Goal: Book appointment/travel/reservation

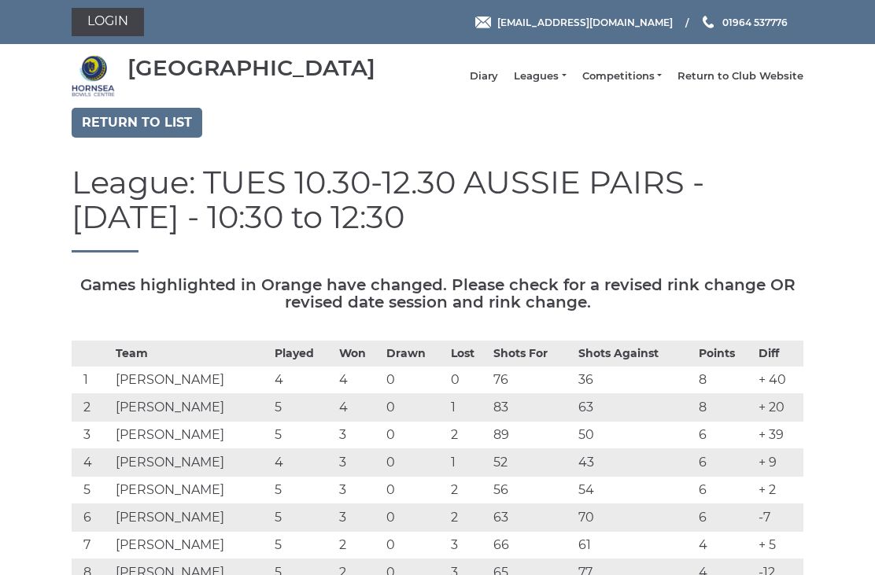
click at [124, 19] on link "Login" at bounding box center [108, 22] width 72 height 28
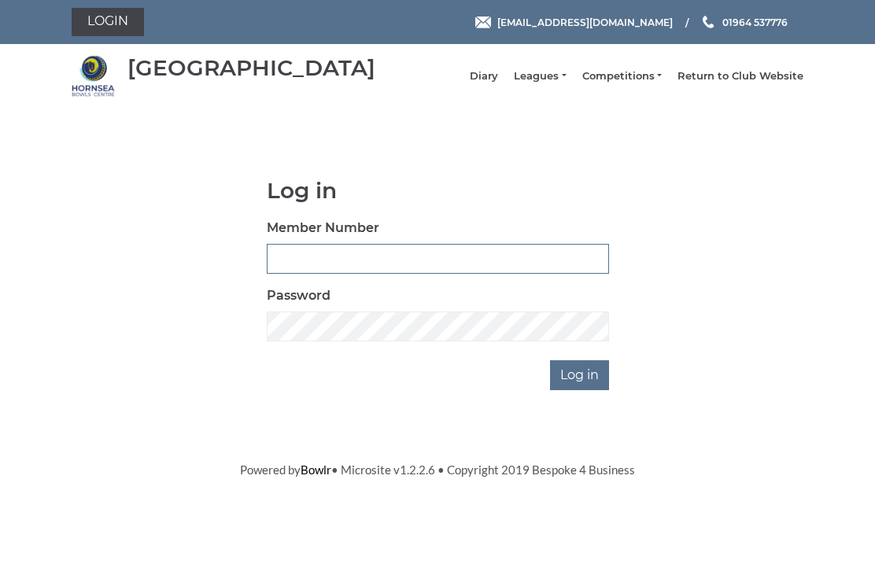
click at [323, 256] on input "Member Number" at bounding box center [438, 259] width 342 height 30
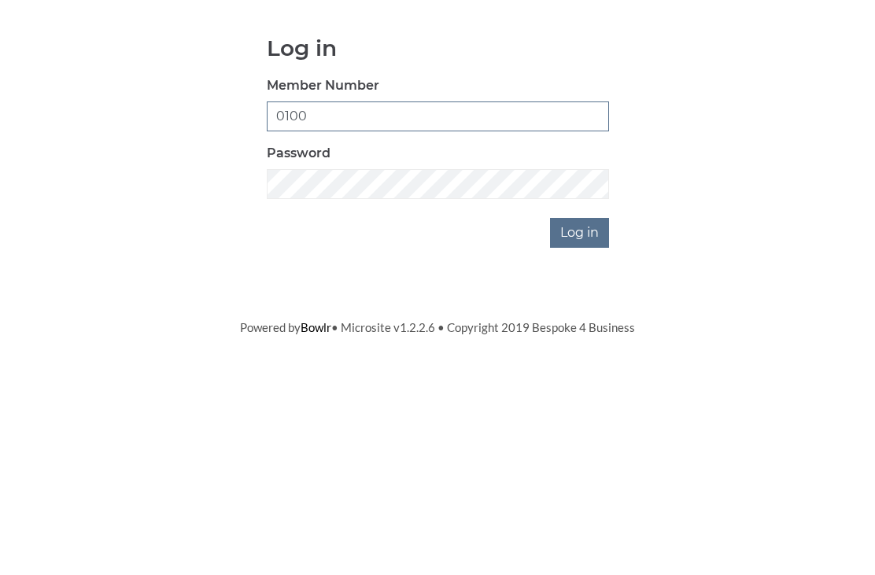
type input "0100"
click at [589, 360] on input "Log in" at bounding box center [579, 375] width 59 height 30
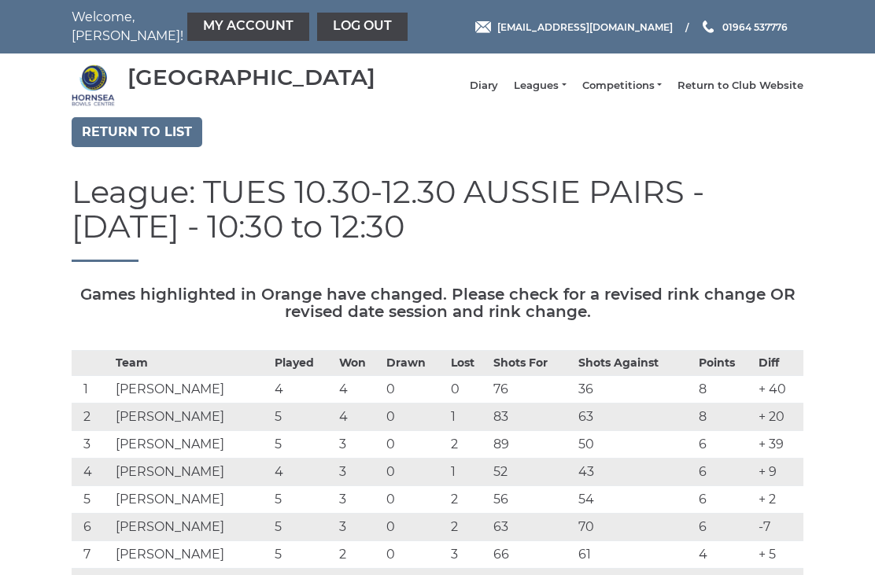
click at [199, 19] on link "My Account" at bounding box center [248, 27] width 122 height 28
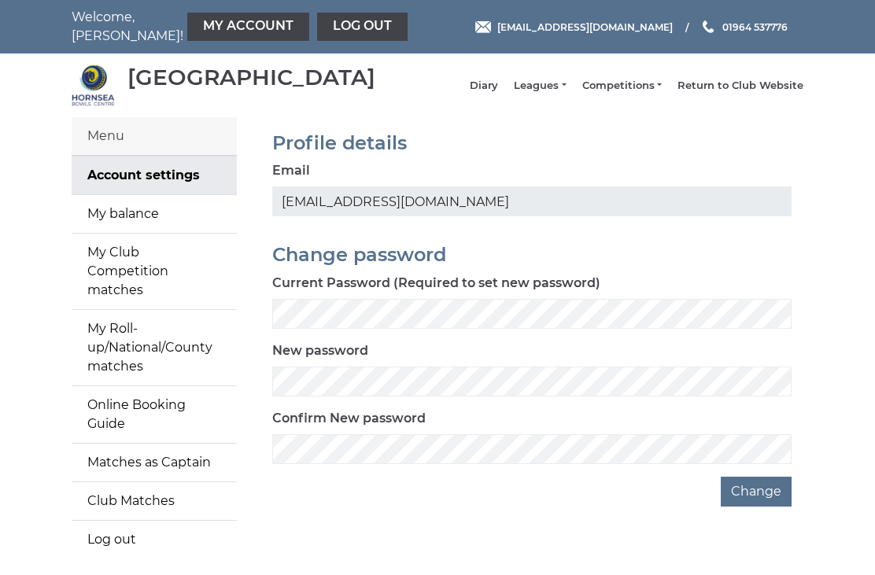
click at [141, 334] on link "My Roll-up/National/County matches" at bounding box center [154, 348] width 165 height 76
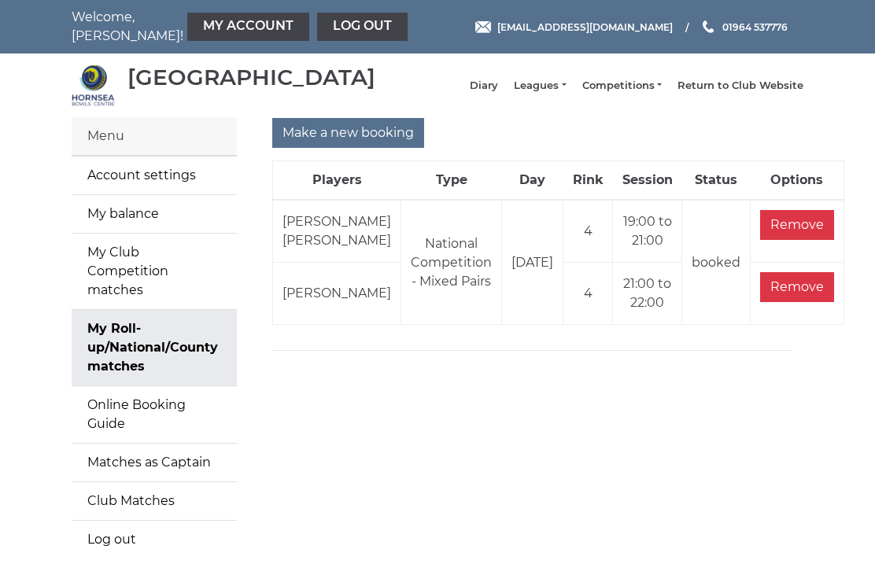
click at [349, 143] on input "Make a new booking" at bounding box center [348, 133] width 152 height 30
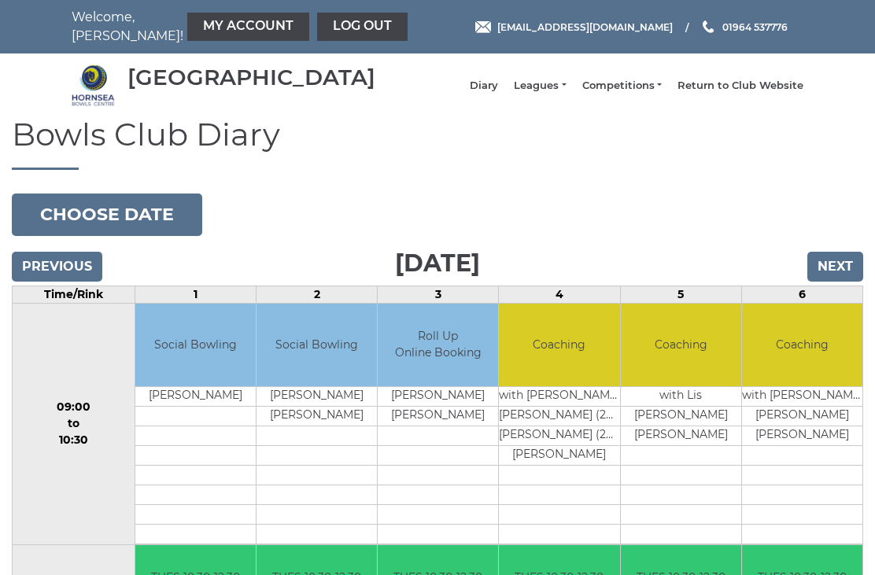
click at [125, 227] on button "Choose date" at bounding box center [107, 215] width 190 height 42
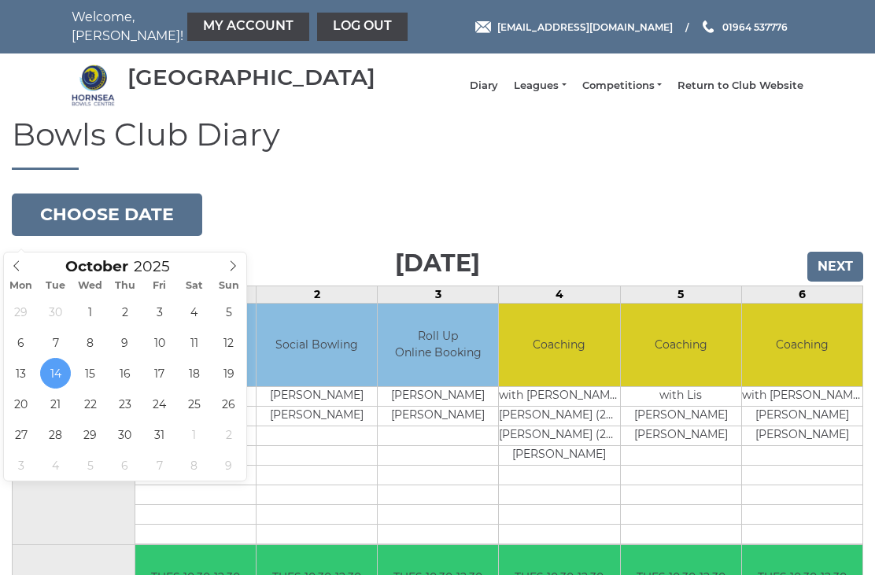
type input "2025-10-24"
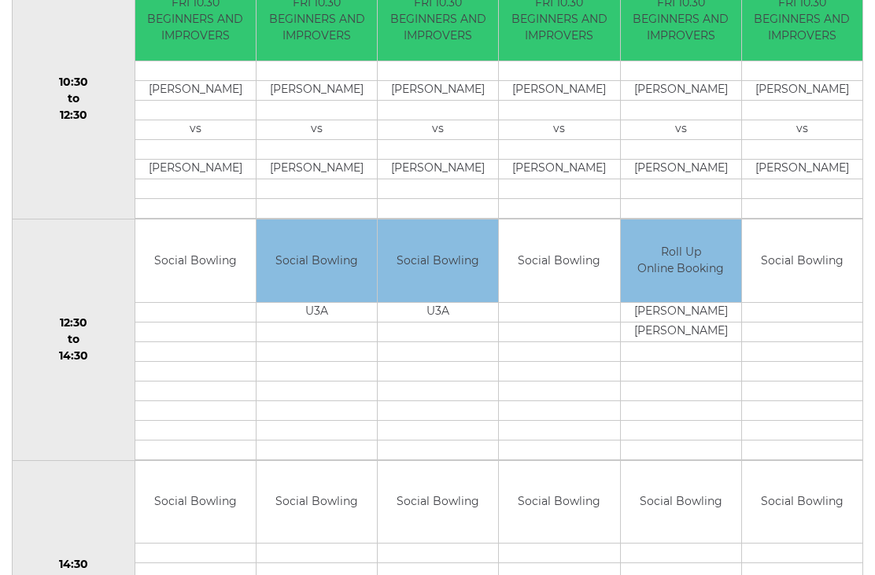
scroll to position [564, 0]
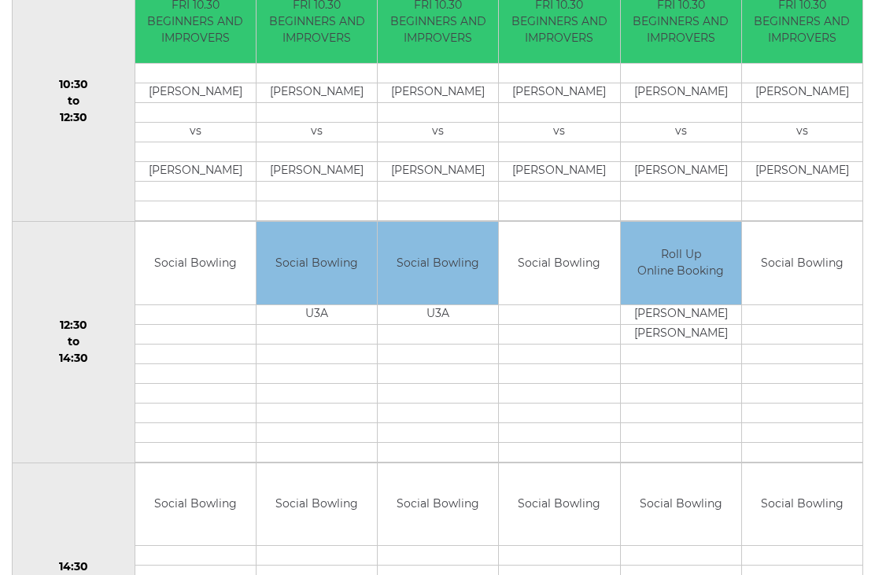
click at [0, 0] on link "Book slot" at bounding box center [0, 0] width 0 height 0
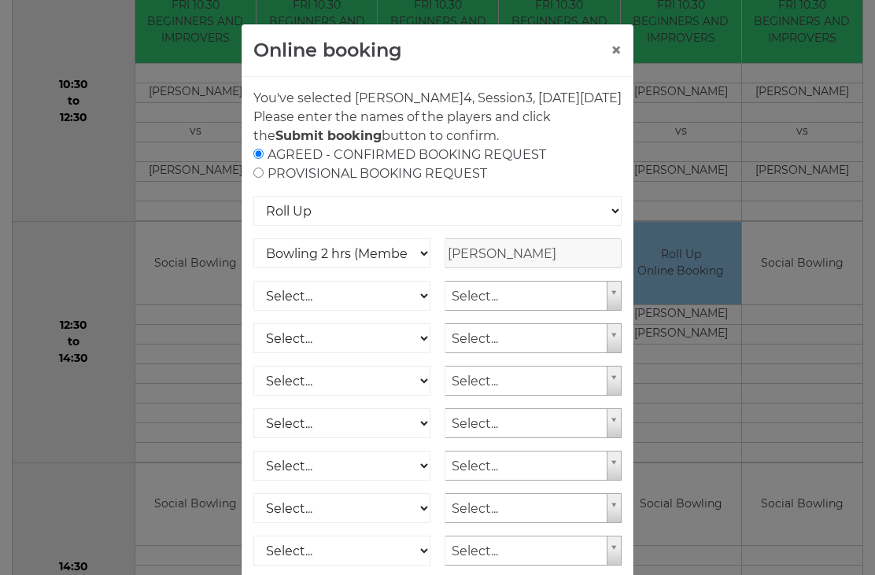
click at [268, 183] on div "AGREED - CONFIRMED BOOKING REQUEST PROVISIONAL BOOKING REQUEST" at bounding box center [437, 165] width 368 height 38
click at [261, 178] on input "radio" at bounding box center [258, 173] width 10 height 10
radio input "true"
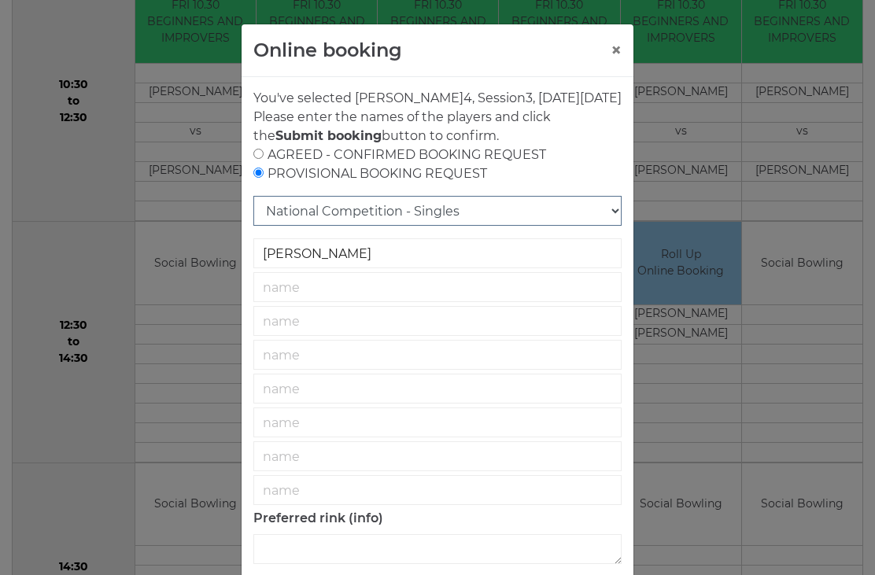
click at [611, 224] on select "National Competition - Singles National Competition - Pairs National Competitio…" at bounding box center [437, 211] width 368 height 30
select select "21"
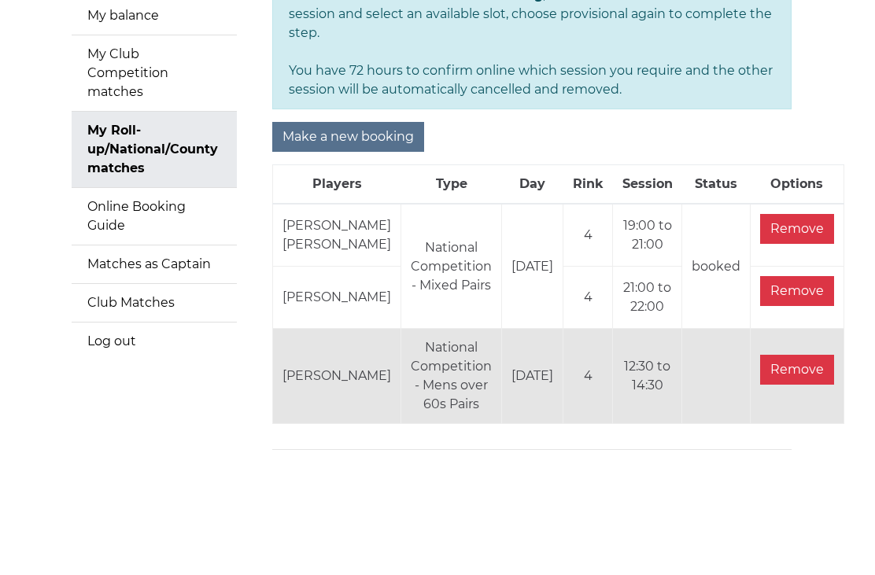
scroll to position [150, 0]
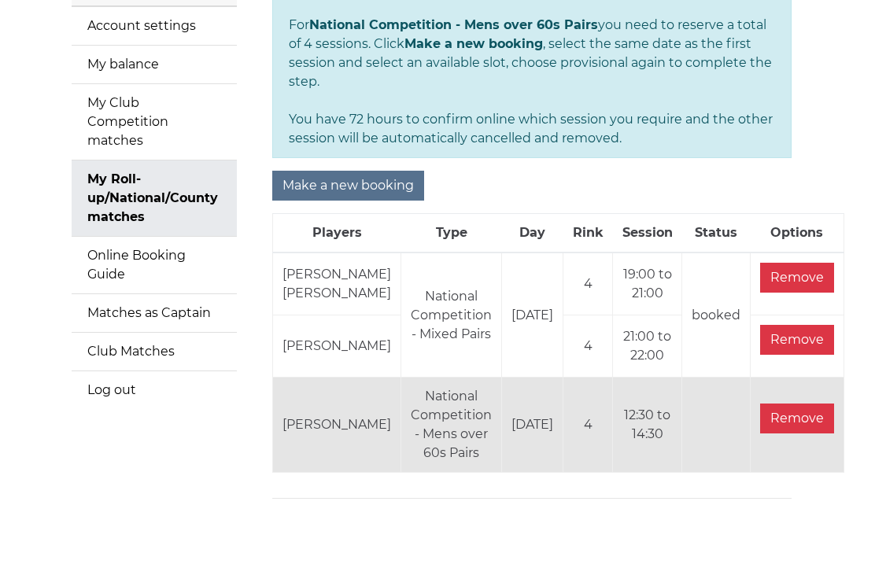
click at [354, 175] on input "Make a new booking" at bounding box center [348, 186] width 152 height 30
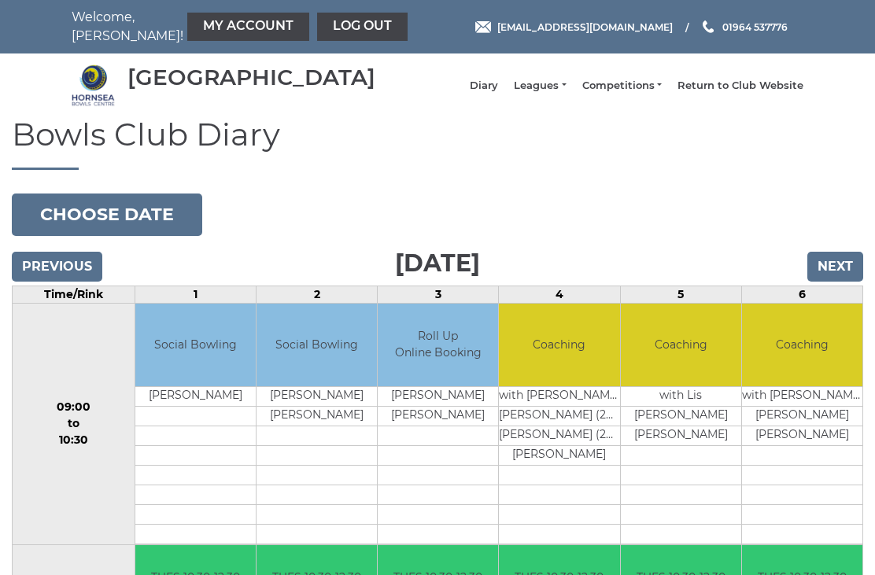
click at [123, 230] on button "Choose date" at bounding box center [107, 215] width 190 height 42
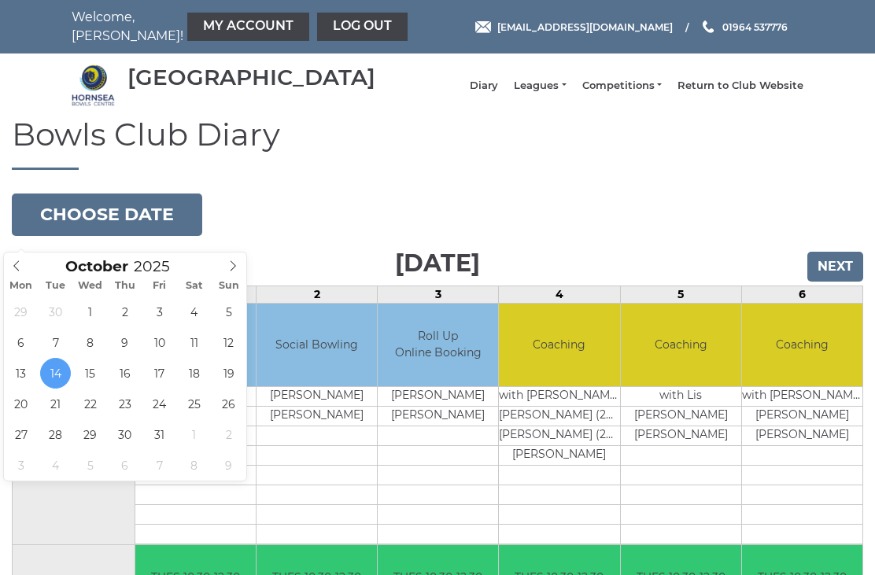
type input "2025-10-24"
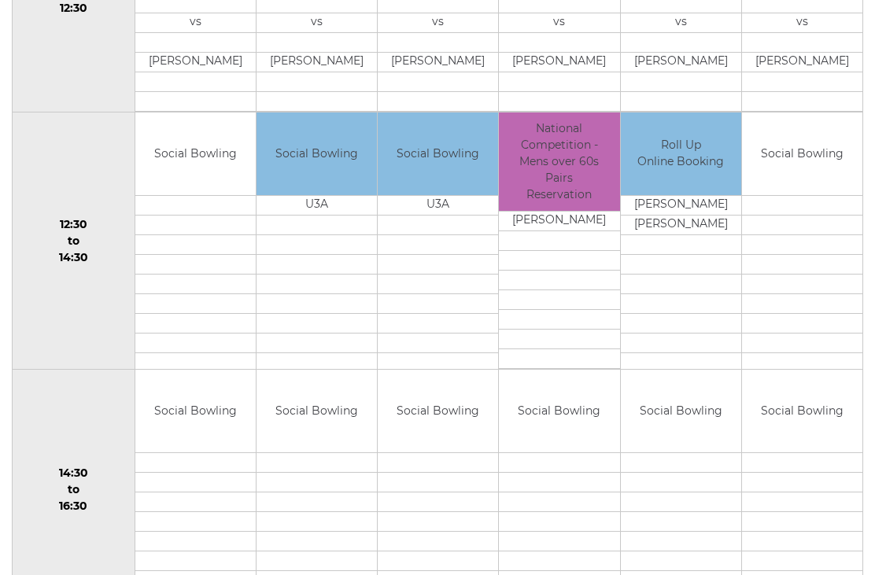
scroll to position [674, 0]
click at [0, 0] on link "Book slot" at bounding box center [0, 0] width 0 height 0
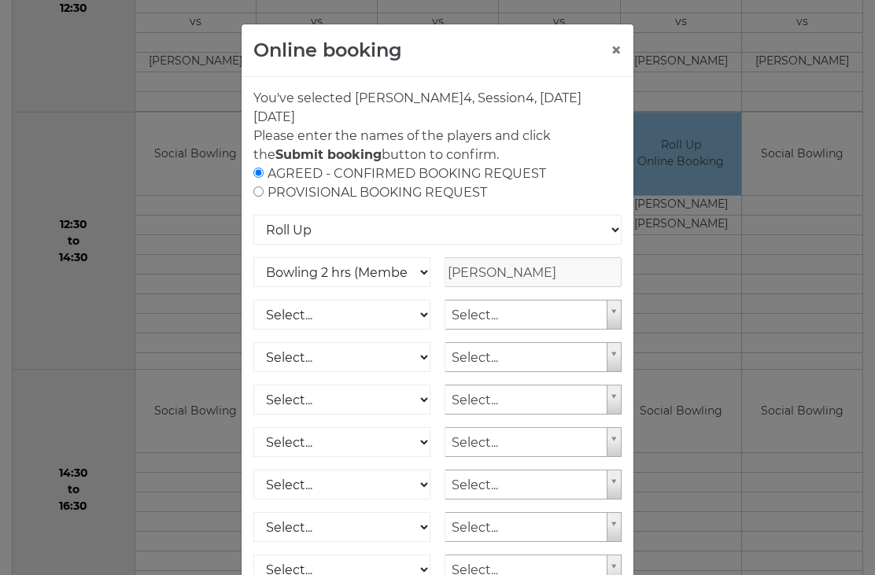
click at [261, 188] on input "radio" at bounding box center [258, 191] width 10 height 10
radio input "true"
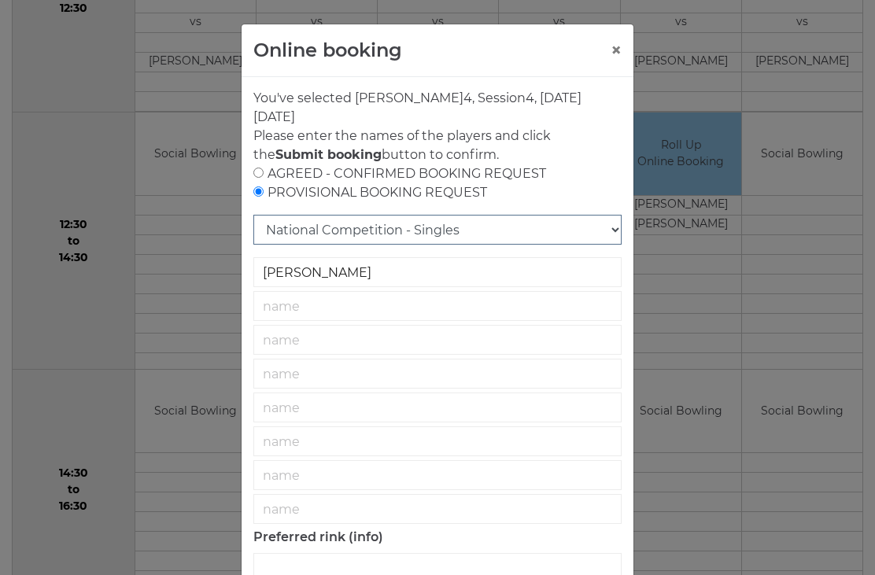
click at [617, 227] on select "National Competition - Singles National Competition - Pairs National Competitio…" at bounding box center [437, 230] width 368 height 30
select select "21"
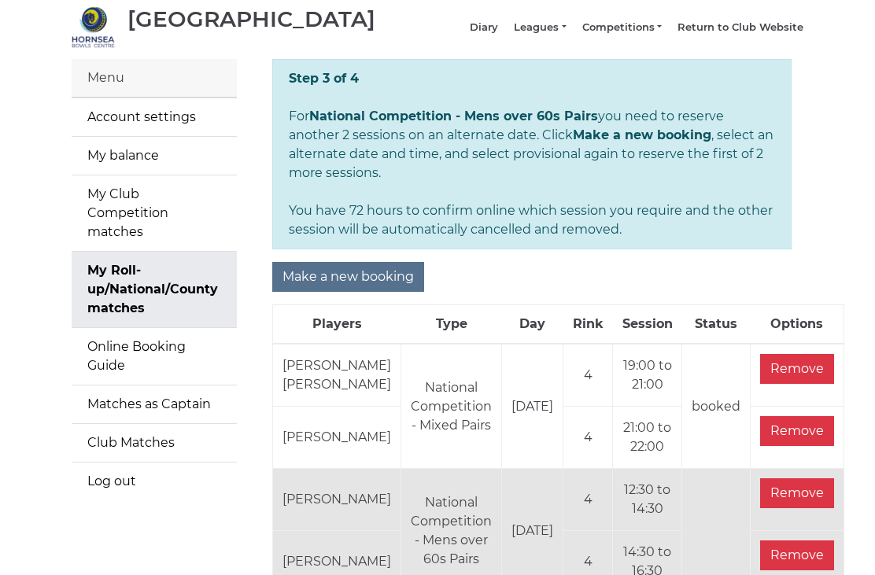
scroll to position [179, 0]
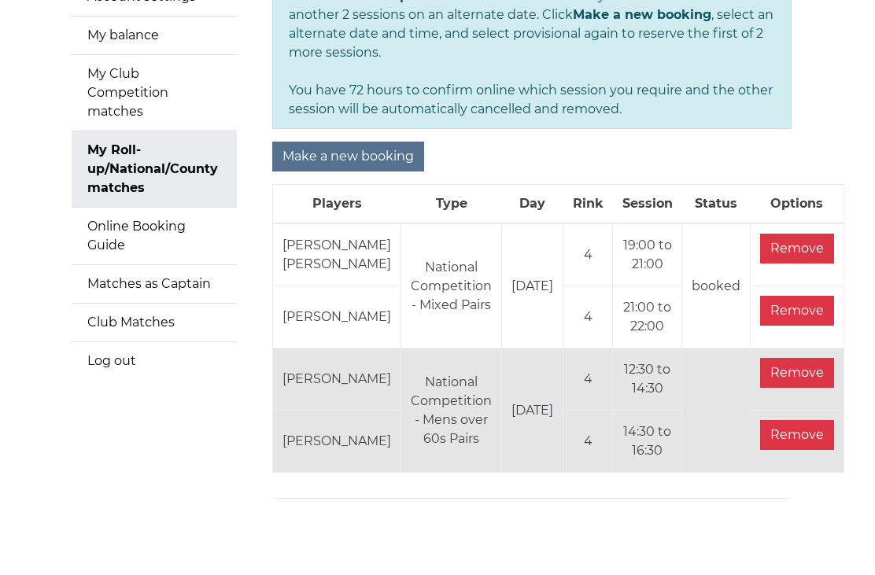
click at [363, 156] on input "Make a new booking" at bounding box center [348, 157] width 152 height 30
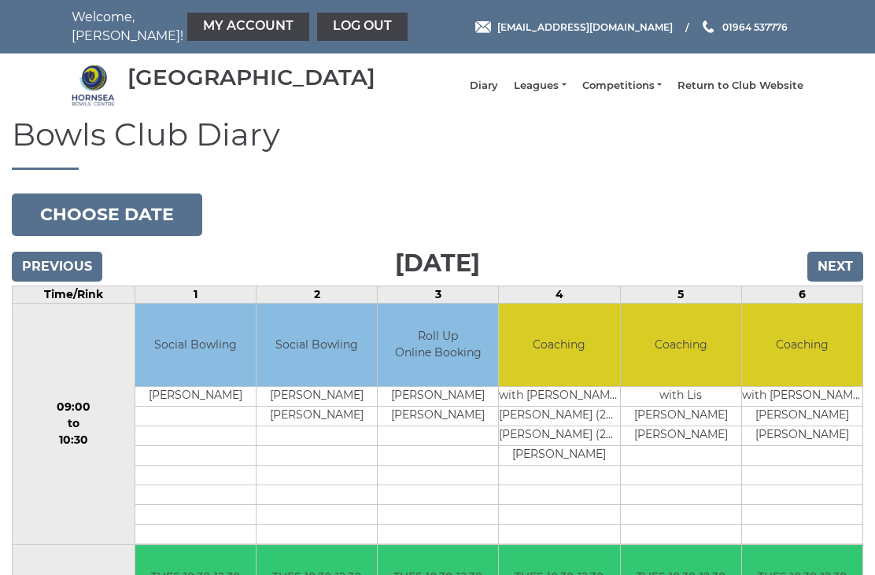
click at [130, 227] on button "Choose date" at bounding box center [107, 215] width 190 height 42
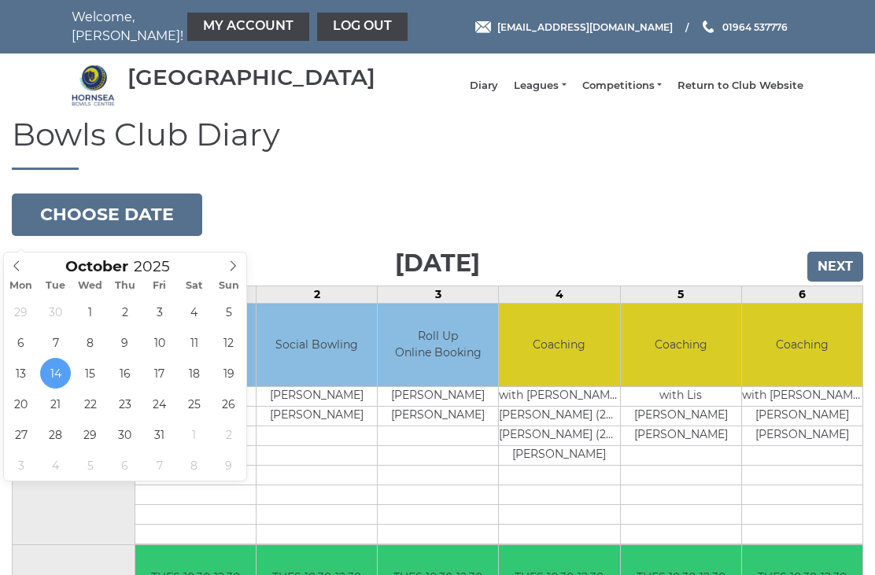
type input "[DATE]"
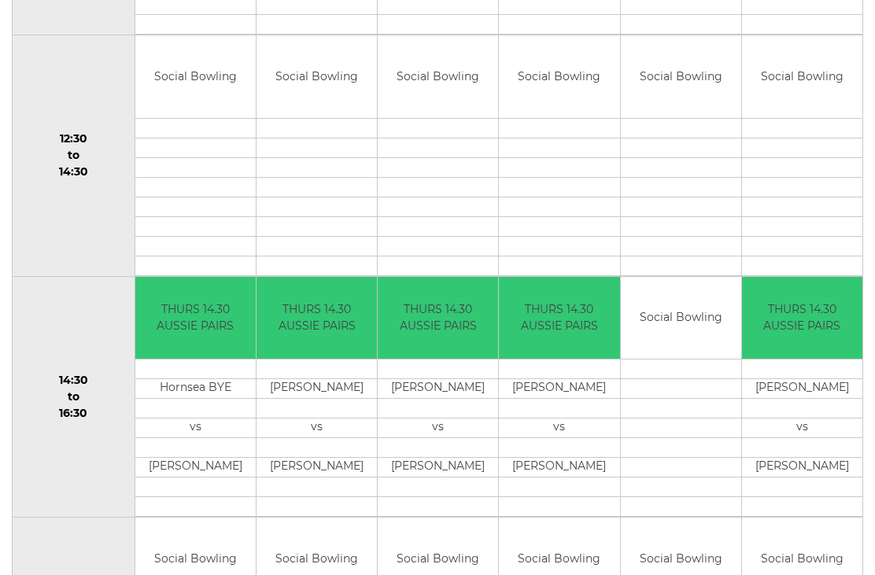
scroll to position [749, 0]
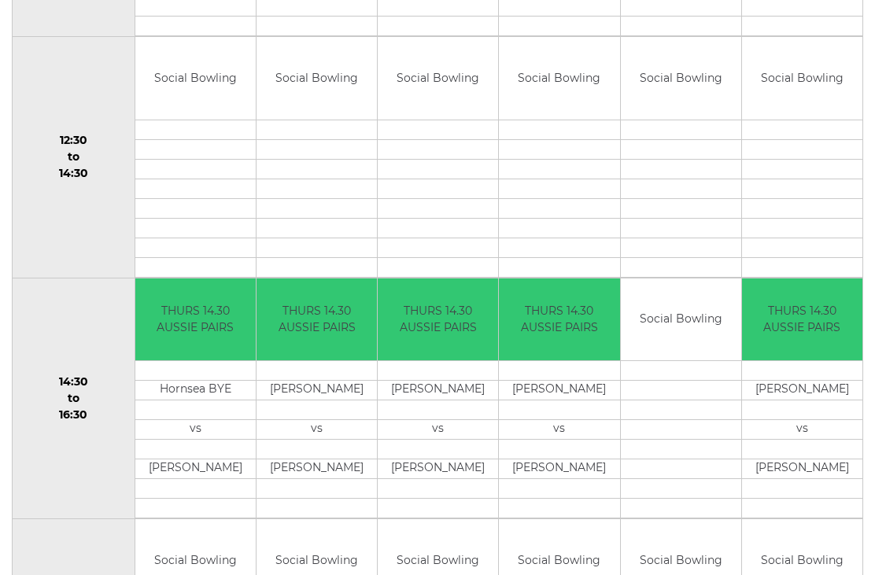
click at [0, 0] on link "Book slot" at bounding box center [0, 0] width 0 height 0
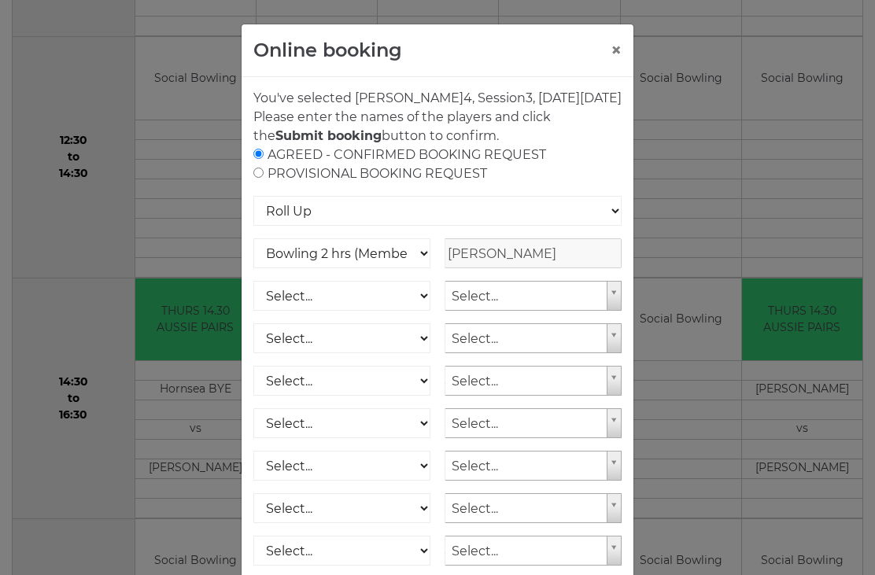
click at [264, 178] on input "radio" at bounding box center [258, 173] width 10 height 10
radio input "true"
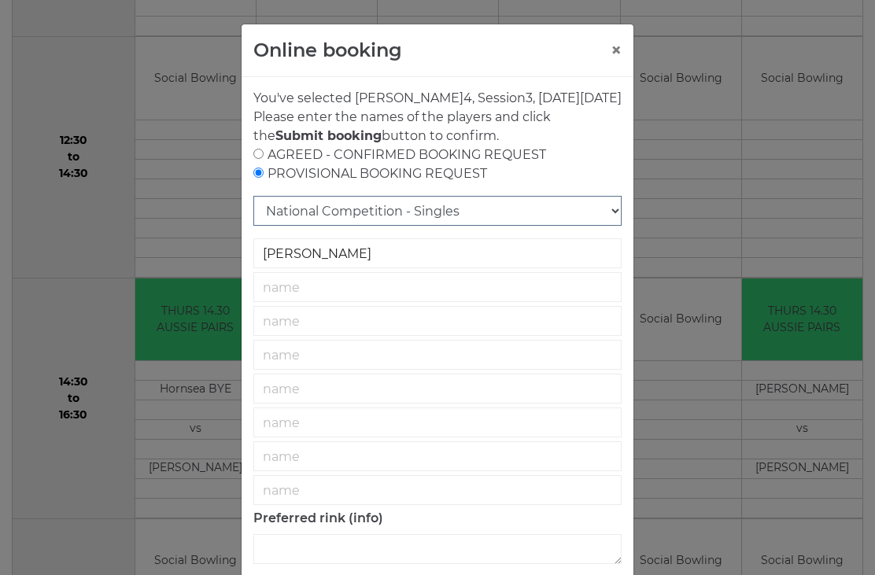
click at [614, 226] on select "National Competition - Singles National Competition - Pairs National Competitio…" at bounding box center [437, 211] width 368 height 30
select select "21"
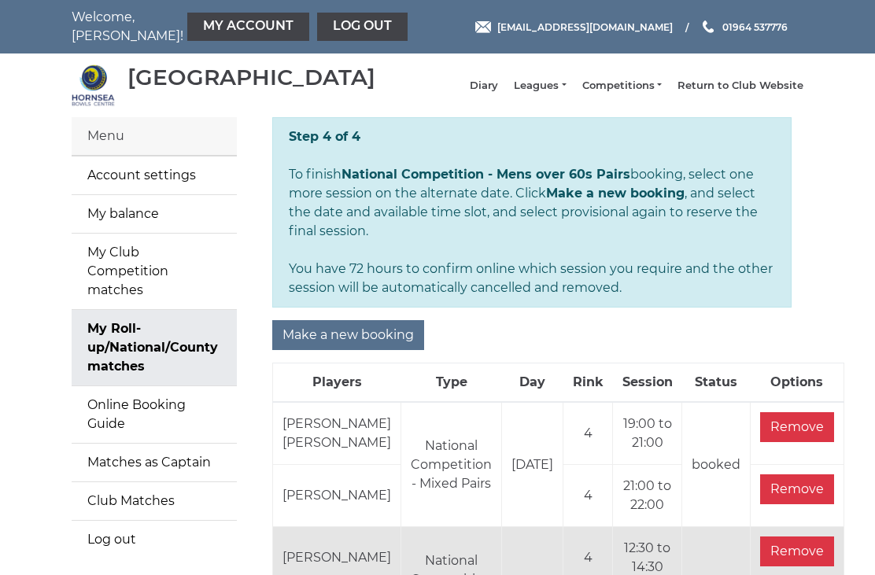
click at [359, 333] on input "Make a new booking" at bounding box center [348, 335] width 152 height 30
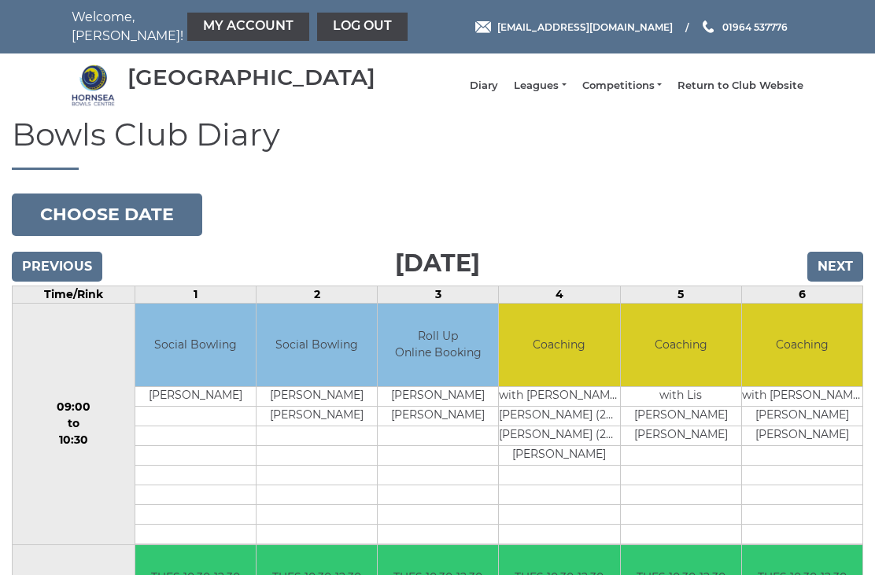
click at [124, 223] on button "Choose date" at bounding box center [107, 215] width 190 height 42
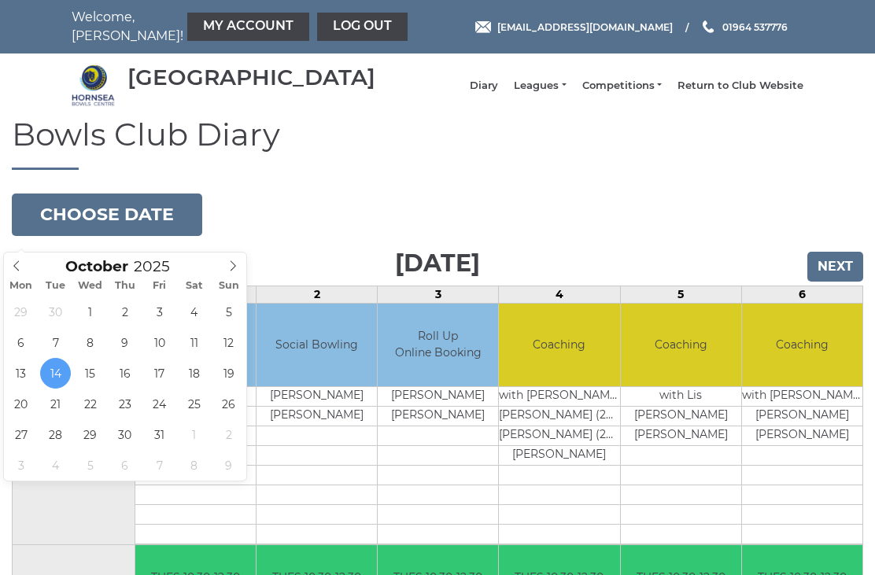
type input "[DATE]"
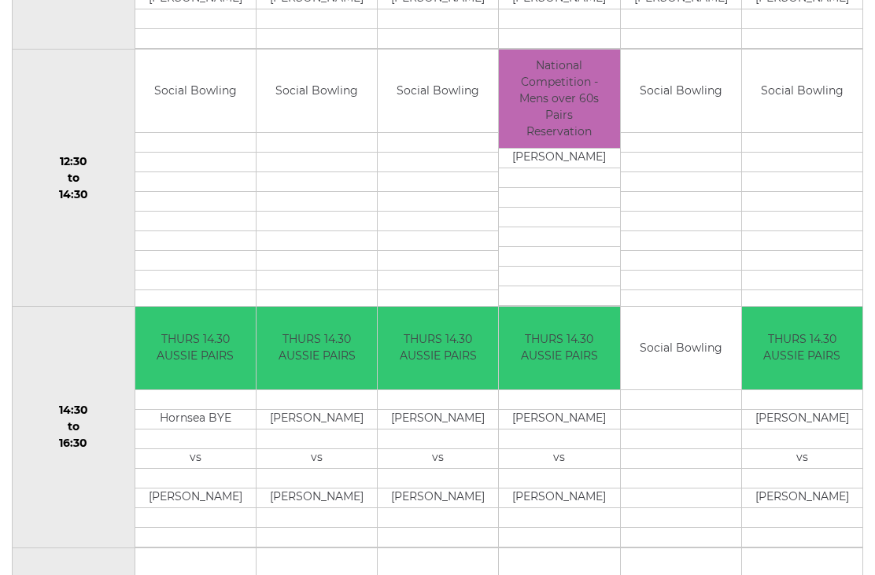
scroll to position [738, 0]
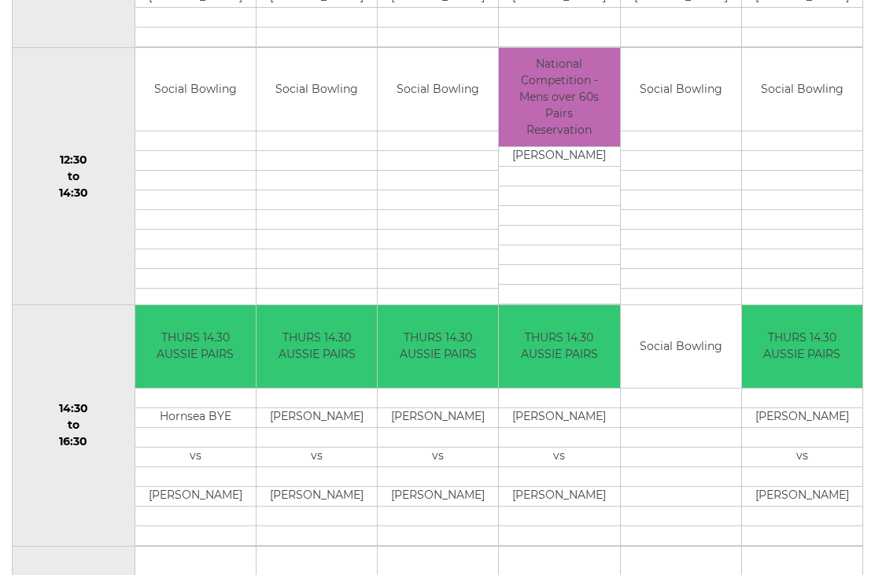
click at [0, 0] on link "Book slot" at bounding box center [0, 0] width 0 height 0
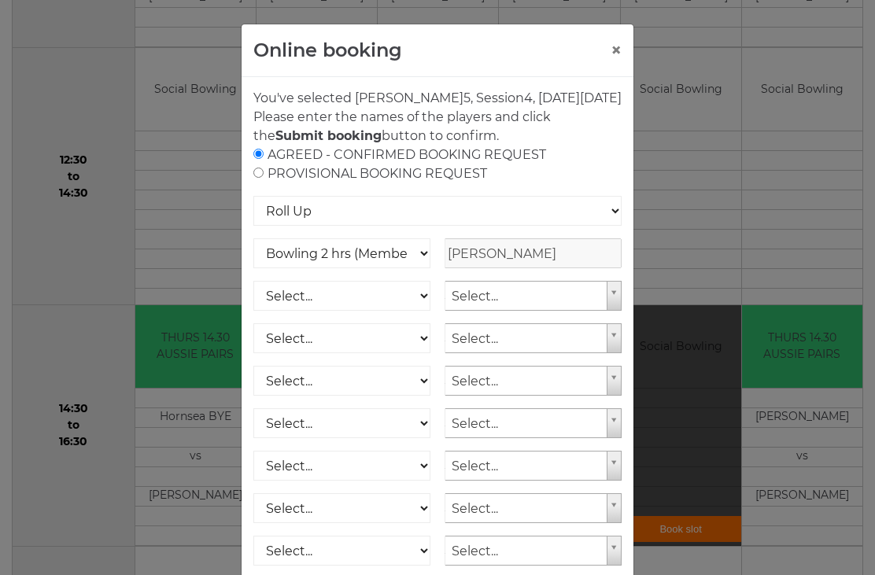
click at [264, 178] on input "radio" at bounding box center [258, 173] width 10 height 10
radio input "true"
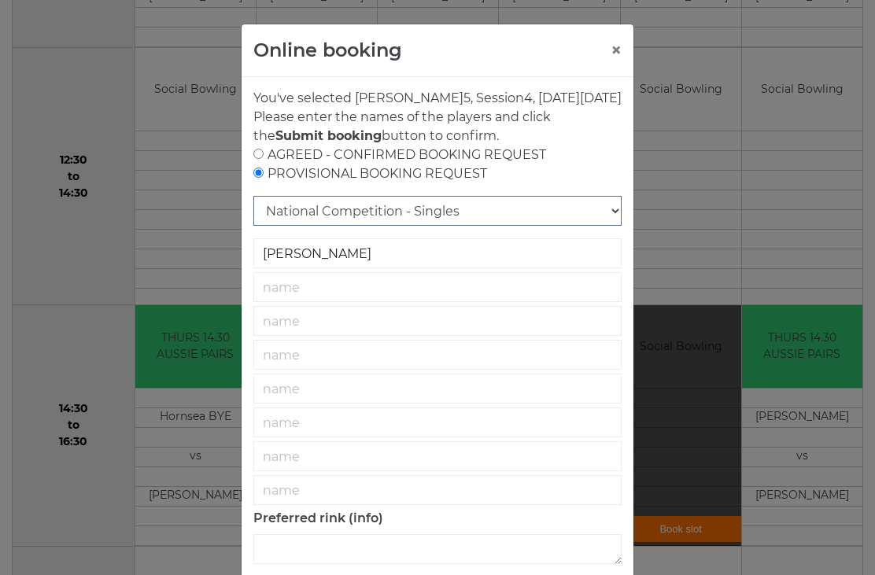
click at [611, 226] on select "National Competition - Singles National Competition - Pairs National Competitio…" at bounding box center [437, 211] width 368 height 30
select select "21"
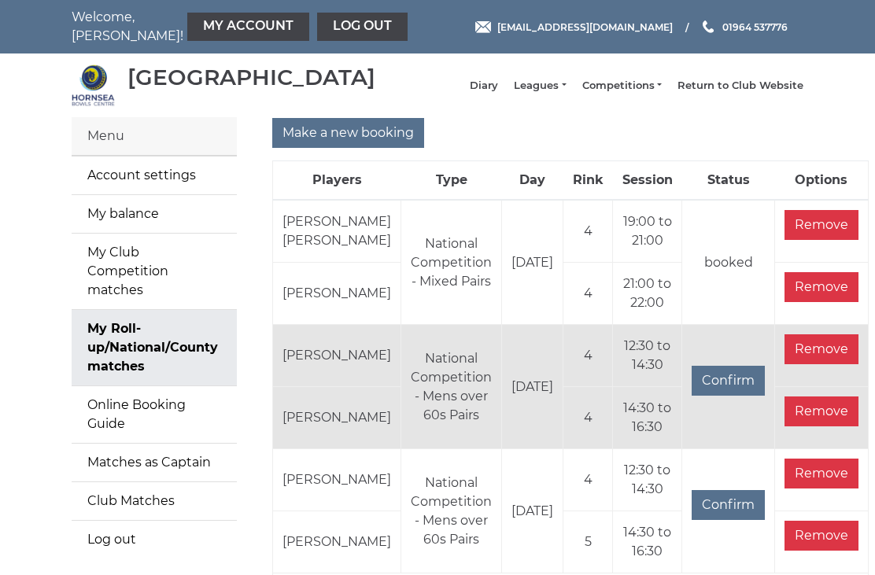
click at [319, 32] on link "Log out" at bounding box center [362, 27] width 90 height 28
